Goal: Information Seeking & Learning: Learn about a topic

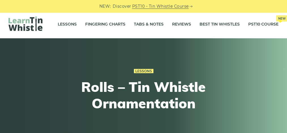
scroll to position [3, 0]
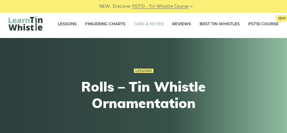
click at [152, 26] on link "Tabs & Notes" at bounding box center [149, 24] width 30 height 14
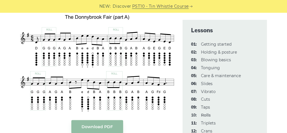
scroll to position [948, 0]
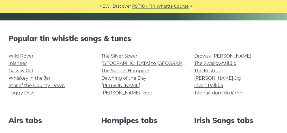
scroll to position [128, 0]
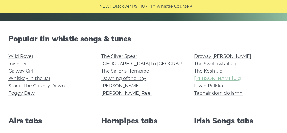
click at [199, 79] on link "Morrison’s Jig" at bounding box center [217, 78] width 47 height 5
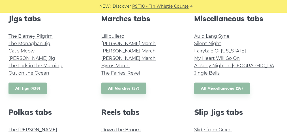
scroll to position [323, 0]
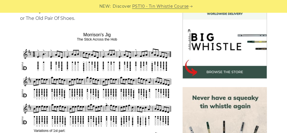
scroll to position [168, 0]
